Goal: Use online tool/utility: Utilize a website feature to perform a specific function

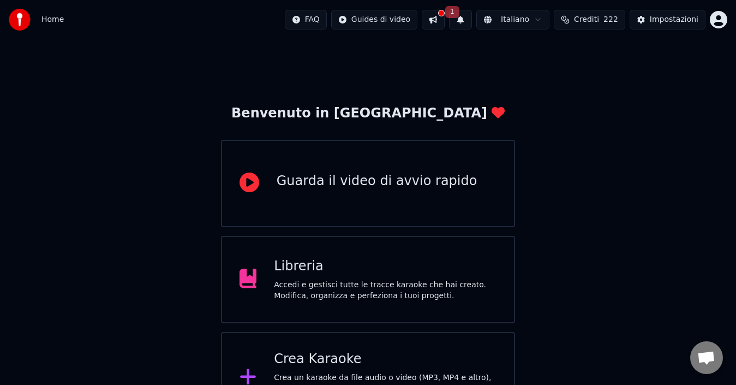
click at [470, 20] on button "1" at bounding box center [460, 20] width 23 height 20
click at [550, 63] on button "Aggiorna" at bounding box center [546, 54] width 53 height 20
click at [436, 360] on div "Crea Karaoke" at bounding box center [385, 358] width 223 height 17
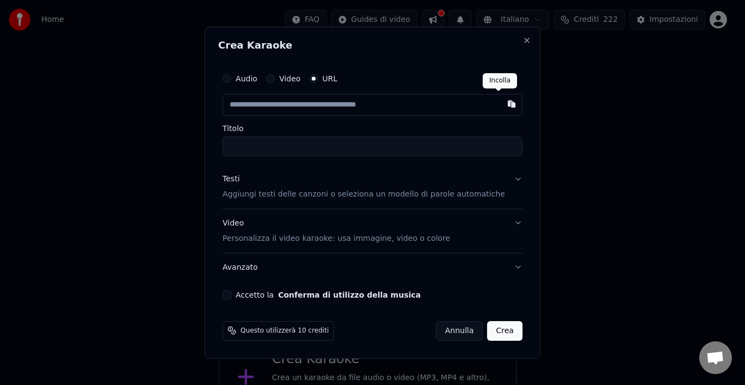
drag, startPoint x: 501, startPoint y: 103, endPoint x: 586, endPoint y: 133, distance: 90.1
click at [506, 103] on button "button" at bounding box center [512, 104] width 22 height 20
type input "**********"
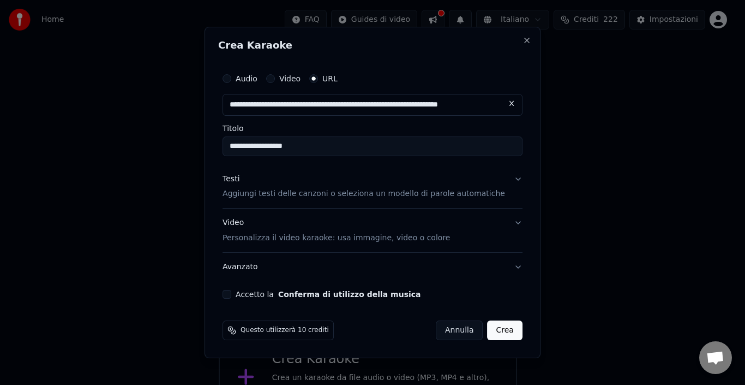
type input "**********"
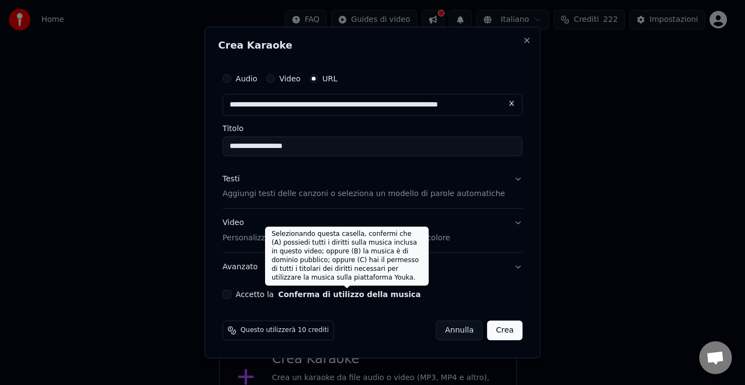
click at [397, 294] on button "Conferma di utilizzo della musica" at bounding box center [349, 294] width 143 height 8
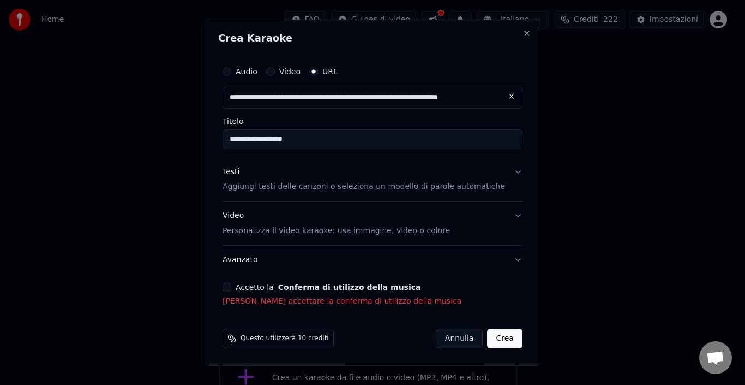
drag, startPoint x: 236, startPoint y: 288, endPoint x: 240, endPoint y: 293, distance: 6.2
click at [231, 289] on button "Accetto la Conferma di utilizzo della musica" at bounding box center [227, 287] width 9 height 9
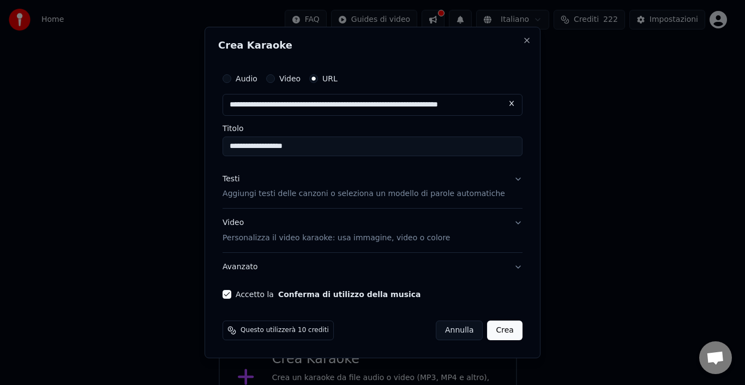
drag, startPoint x: 497, startPoint y: 330, endPoint x: 543, endPoint y: 342, distance: 47.9
click at [504, 331] on button "Crea" at bounding box center [505, 330] width 35 height 20
